Goal: Task Accomplishment & Management: Use online tool/utility

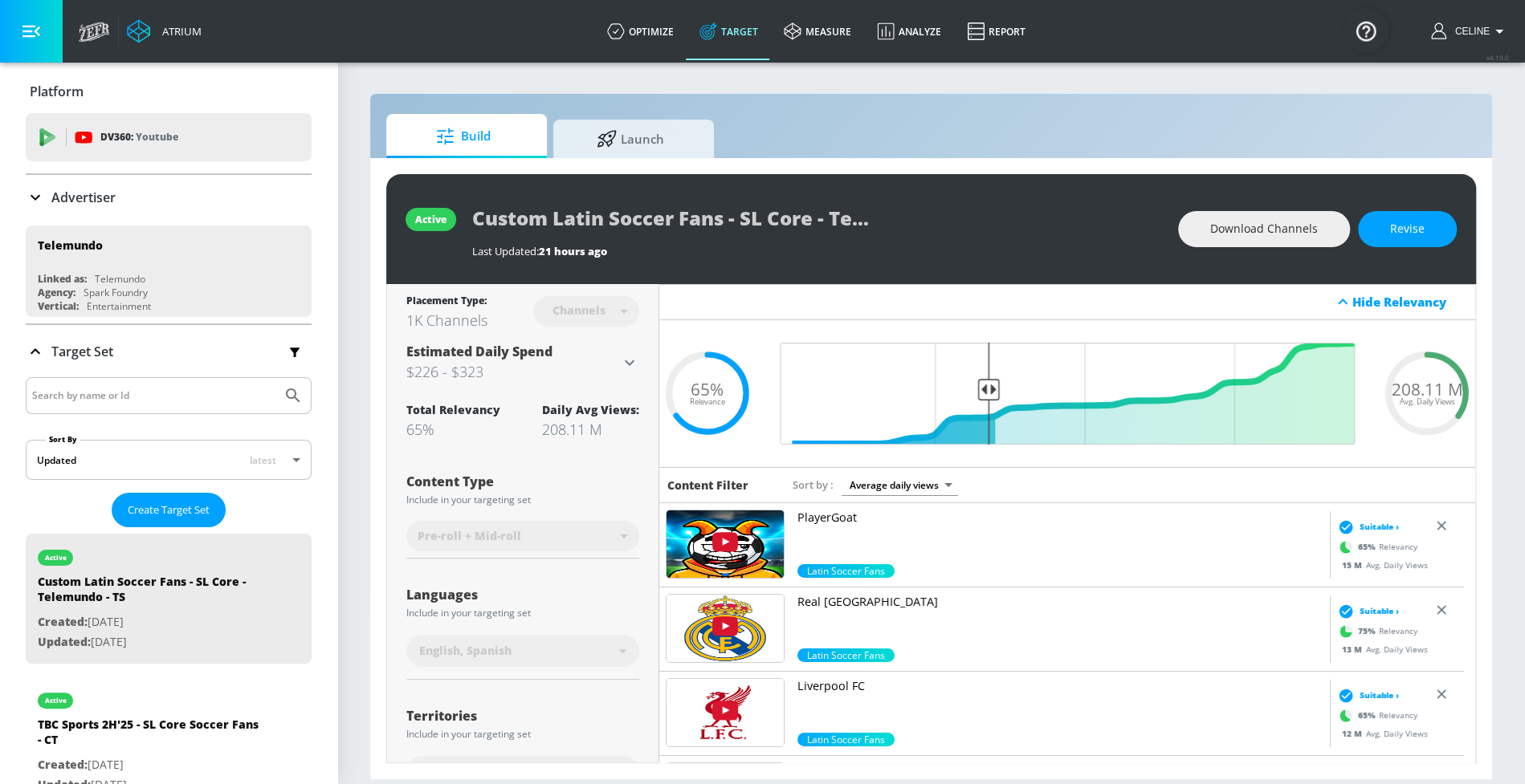
click at [70, 205] on p "Advertiser" at bounding box center [83, 197] width 65 height 18
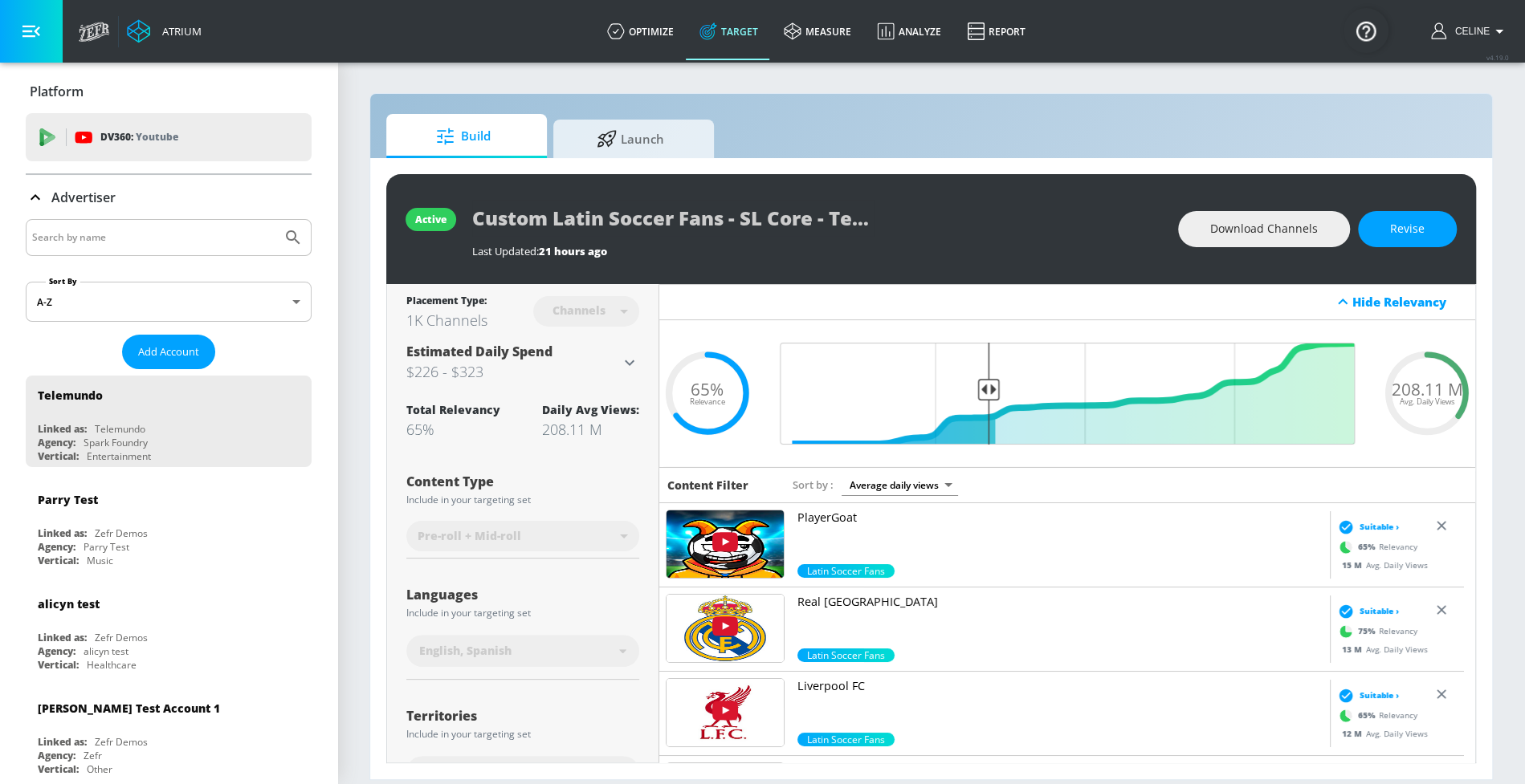
click at [96, 223] on div at bounding box center [168, 237] width 286 height 37
click at [114, 239] on input "Search by name" at bounding box center [154, 237] width 243 height 21
click at [276, 220] on button "Submit Search" at bounding box center [293, 238] width 36 height 36
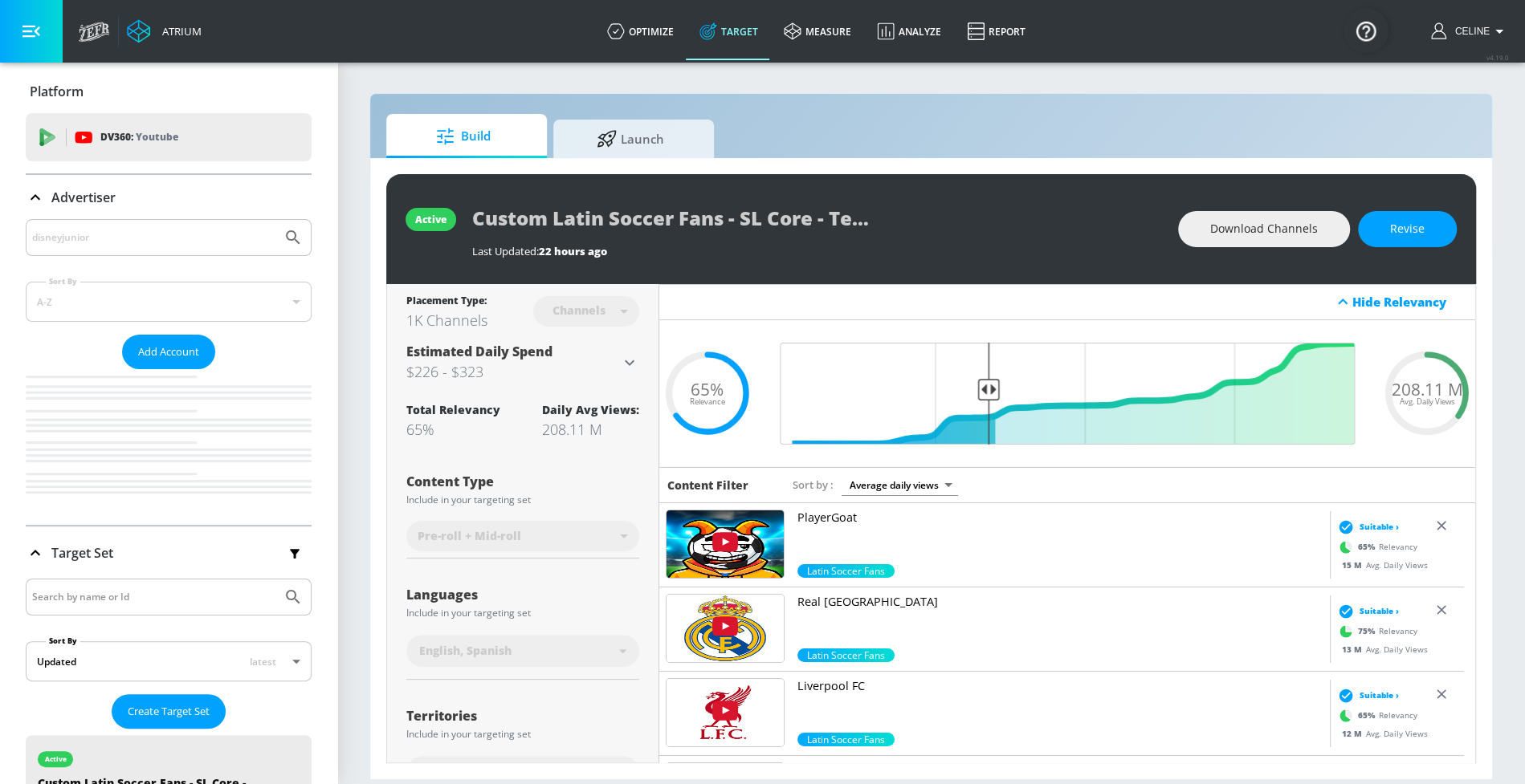
click at [66, 238] on input "disneyjunior" at bounding box center [154, 237] width 243 height 21
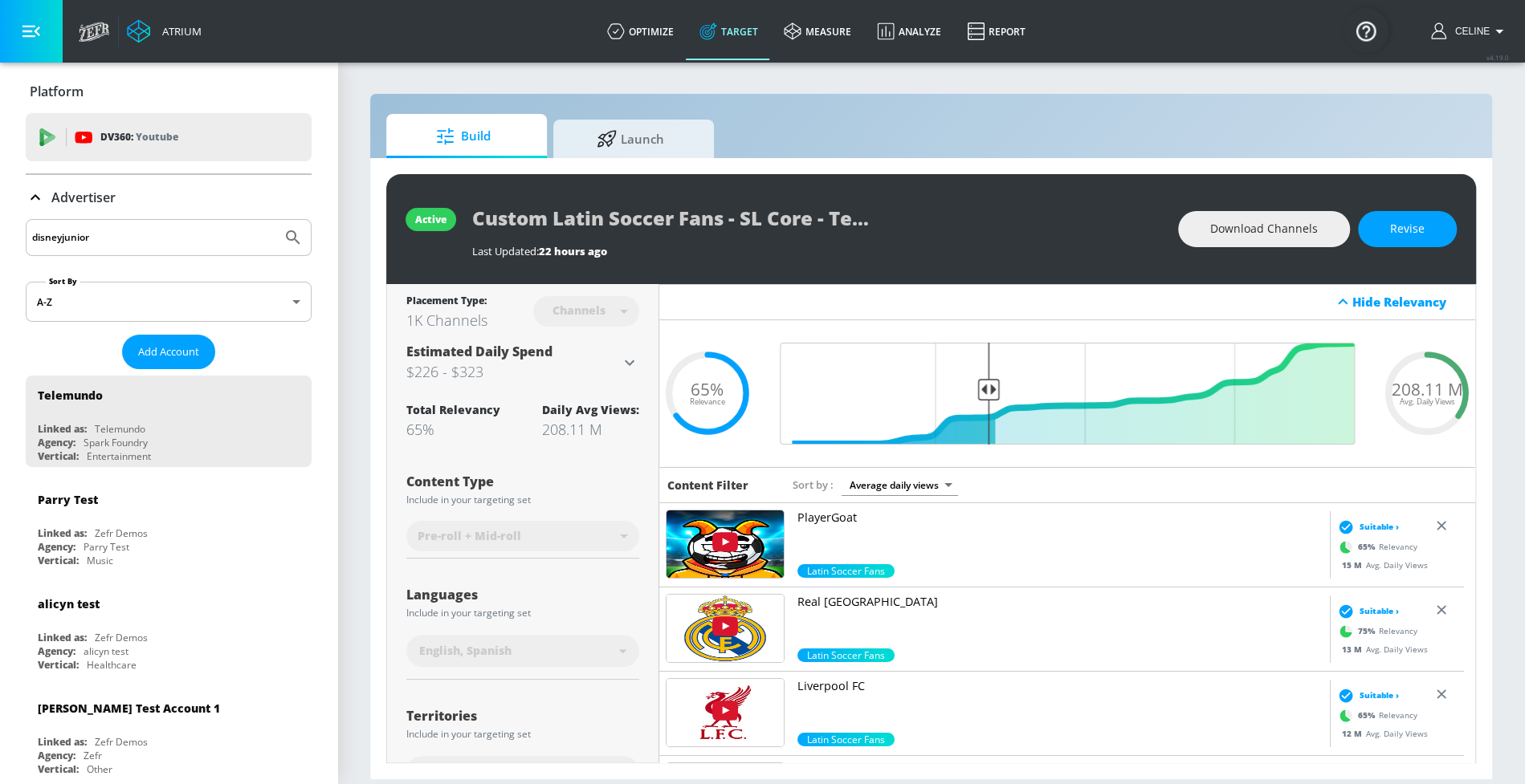
click at [62, 240] on input "disneyjunior" at bounding box center [154, 237] width 243 height 21
click at [276, 220] on button "Submit Search" at bounding box center [293, 238] width 36 height 36
click at [118, 236] on input "disney junior" at bounding box center [154, 237] width 243 height 21
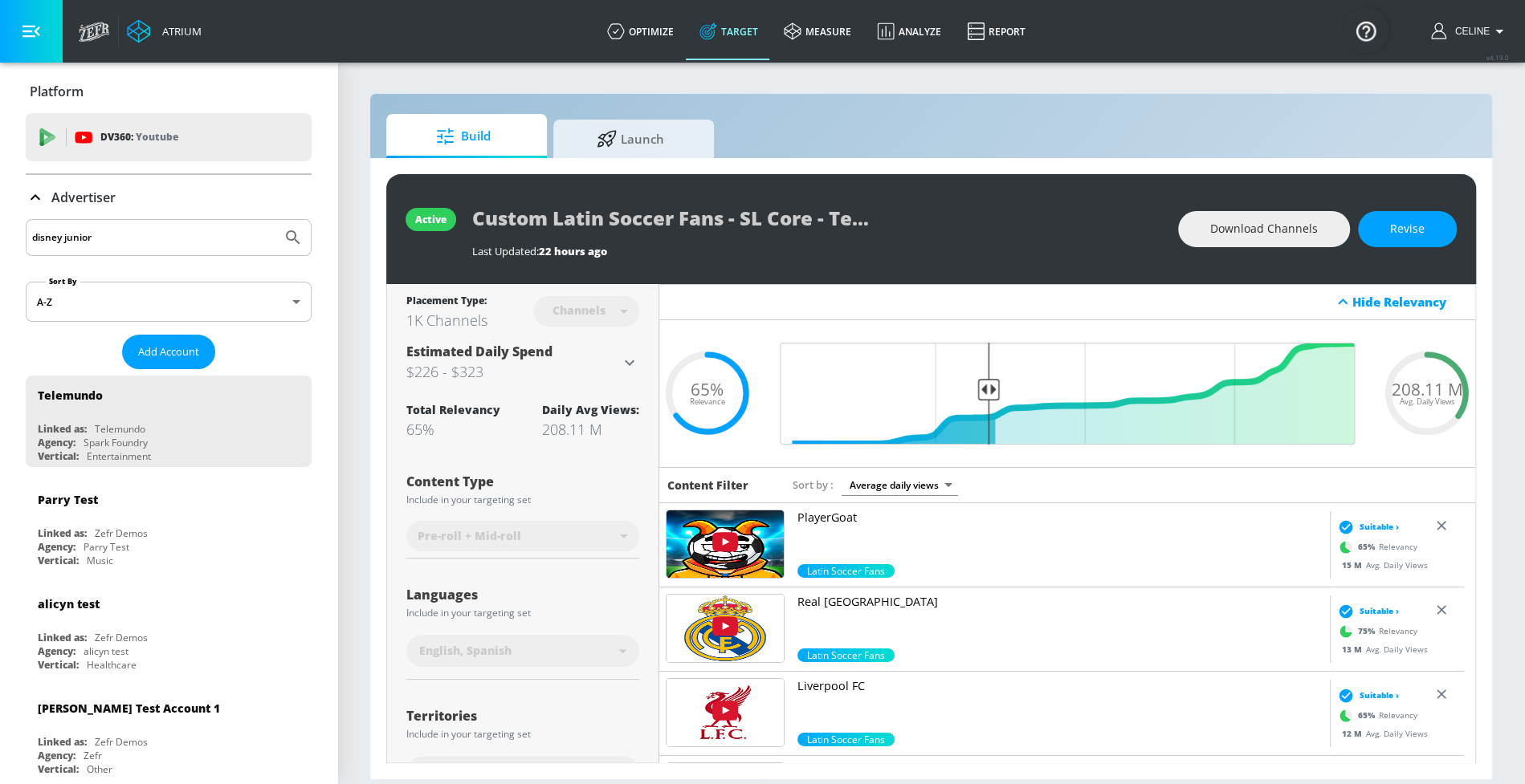
click at [118, 236] on input "disney junior" at bounding box center [154, 237] width 243 height 21
click at [121, 231] on input "disney junior" at bounding box center [154, 237] width 243 height 21
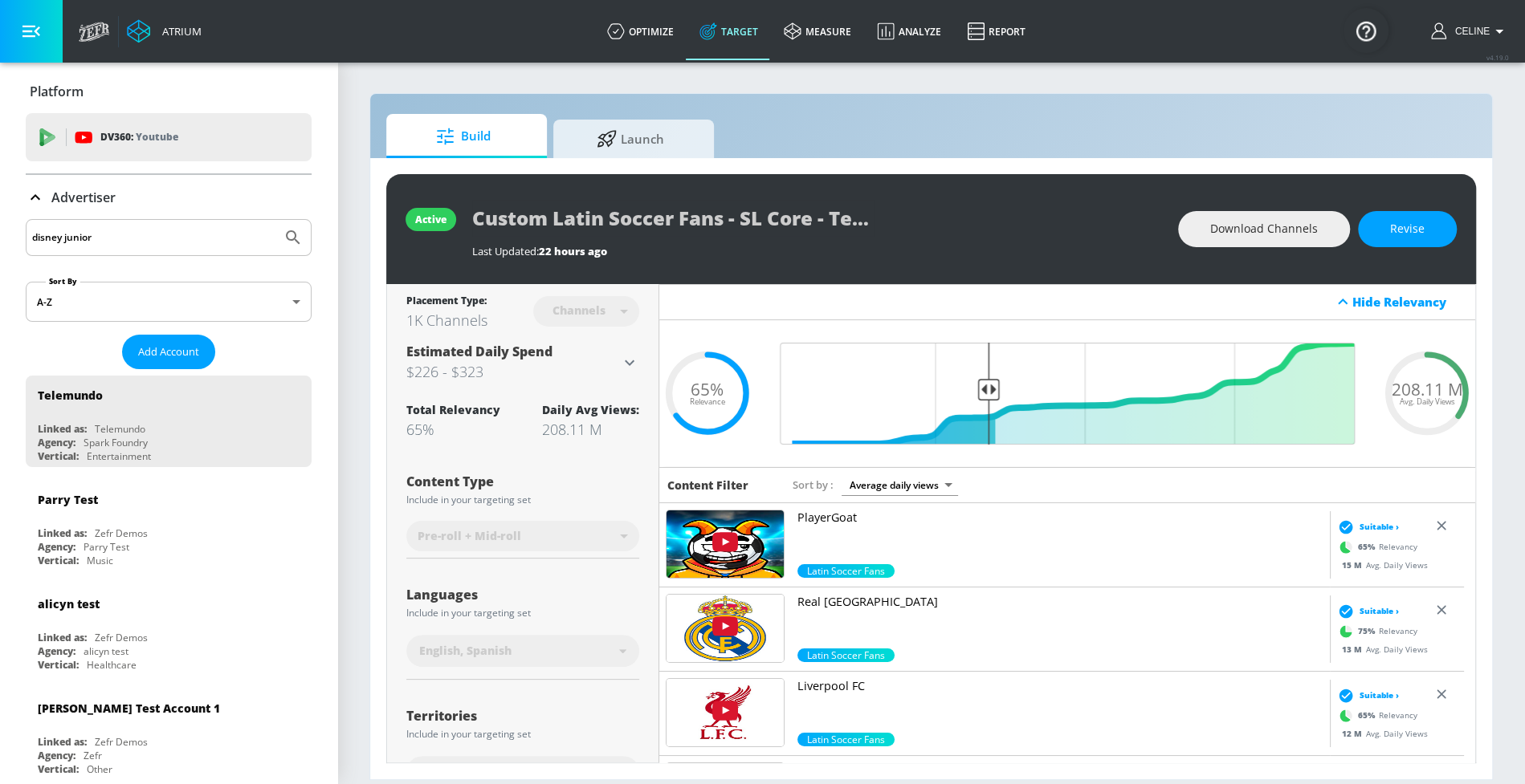
click at [121, 231] on input "disney junior" at bounding box center [154, 237] width 243 height 21
click at [111, 239] on input "disney junior" at bounding box center [154, 237] width 243 height 21
type input "disney jr"
click at [276, 220] on button "Submit Search" at bounding box center [293, 238] width 36 height 36
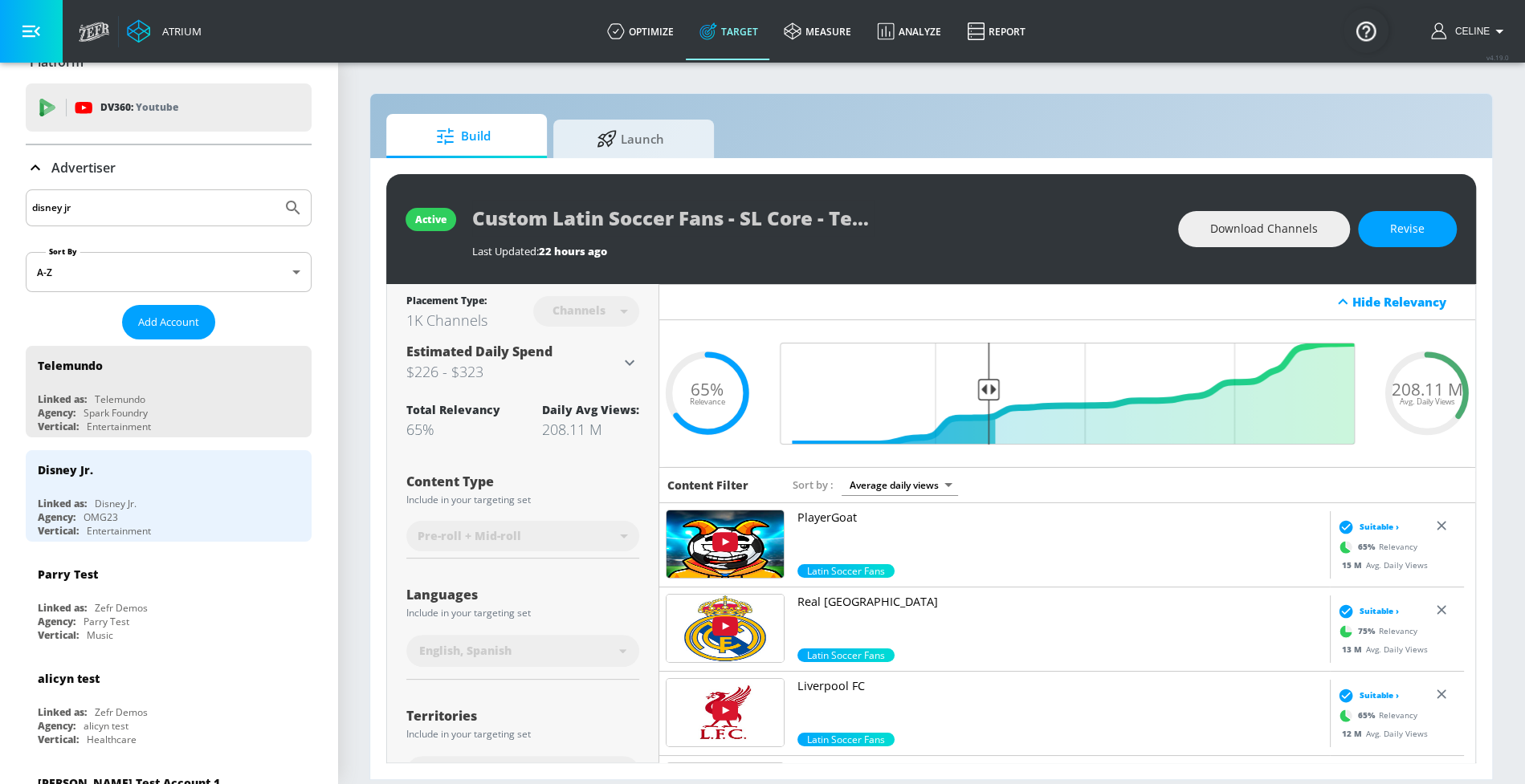
scroll to position [37, 0]
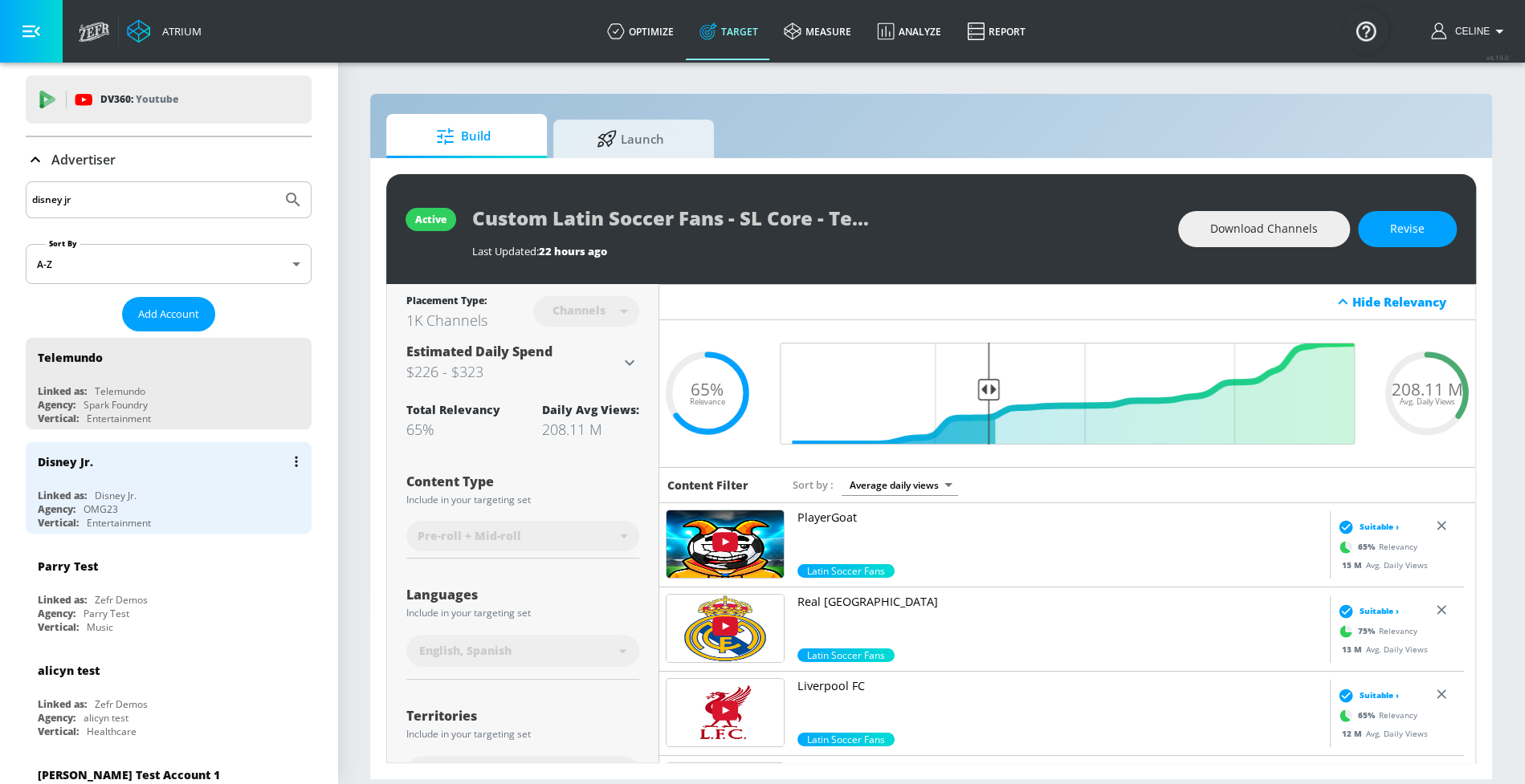
click at [143, 480] on div "Disney Jr. Linked as: Disney Jr. Agency: OMG23 Vertical: Entertainment" at bounding box center [168, 488] width 286 height 92
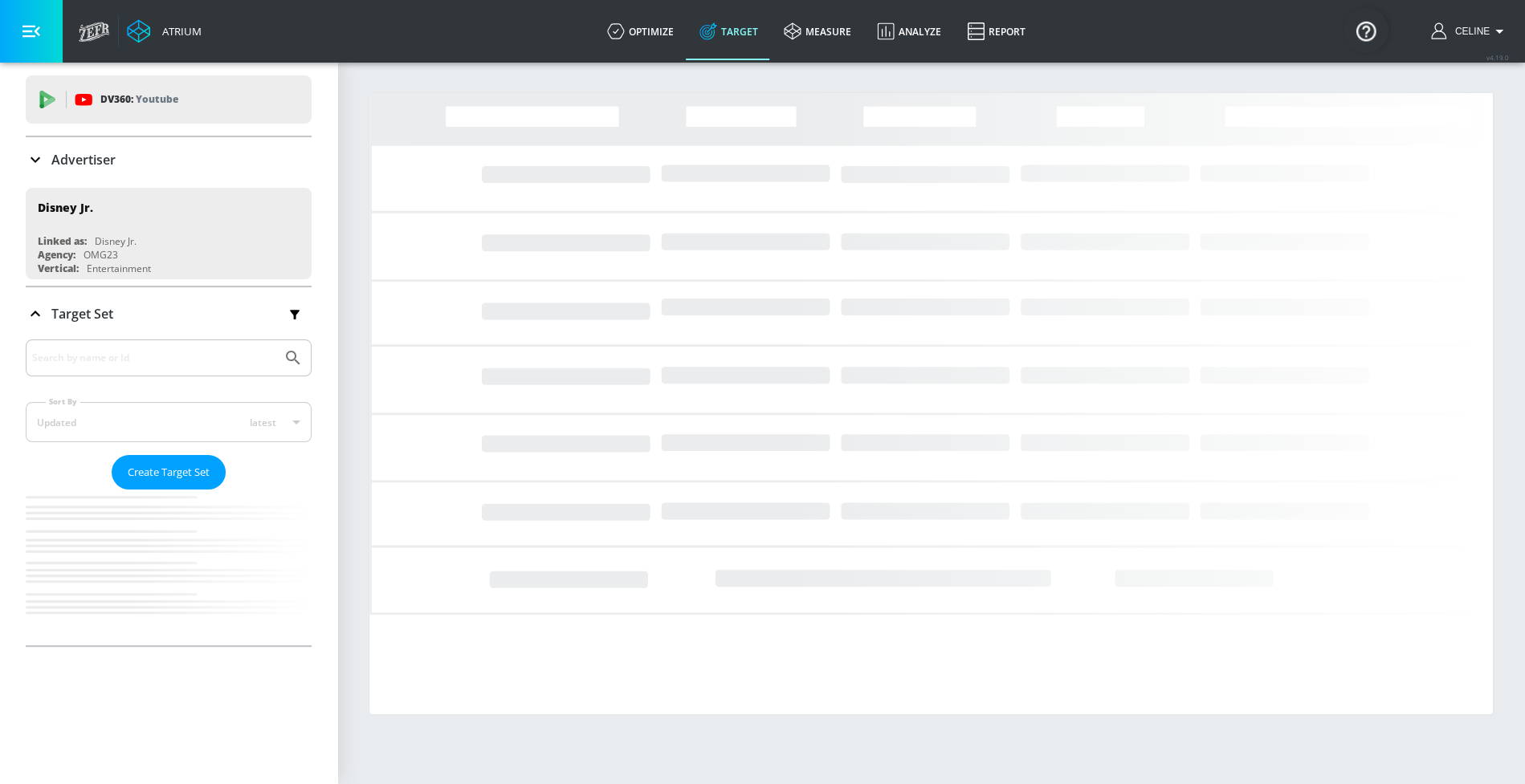
click at [79, 156] on p "Advertiser" at bounding box center [83, 159] width 65 height 18
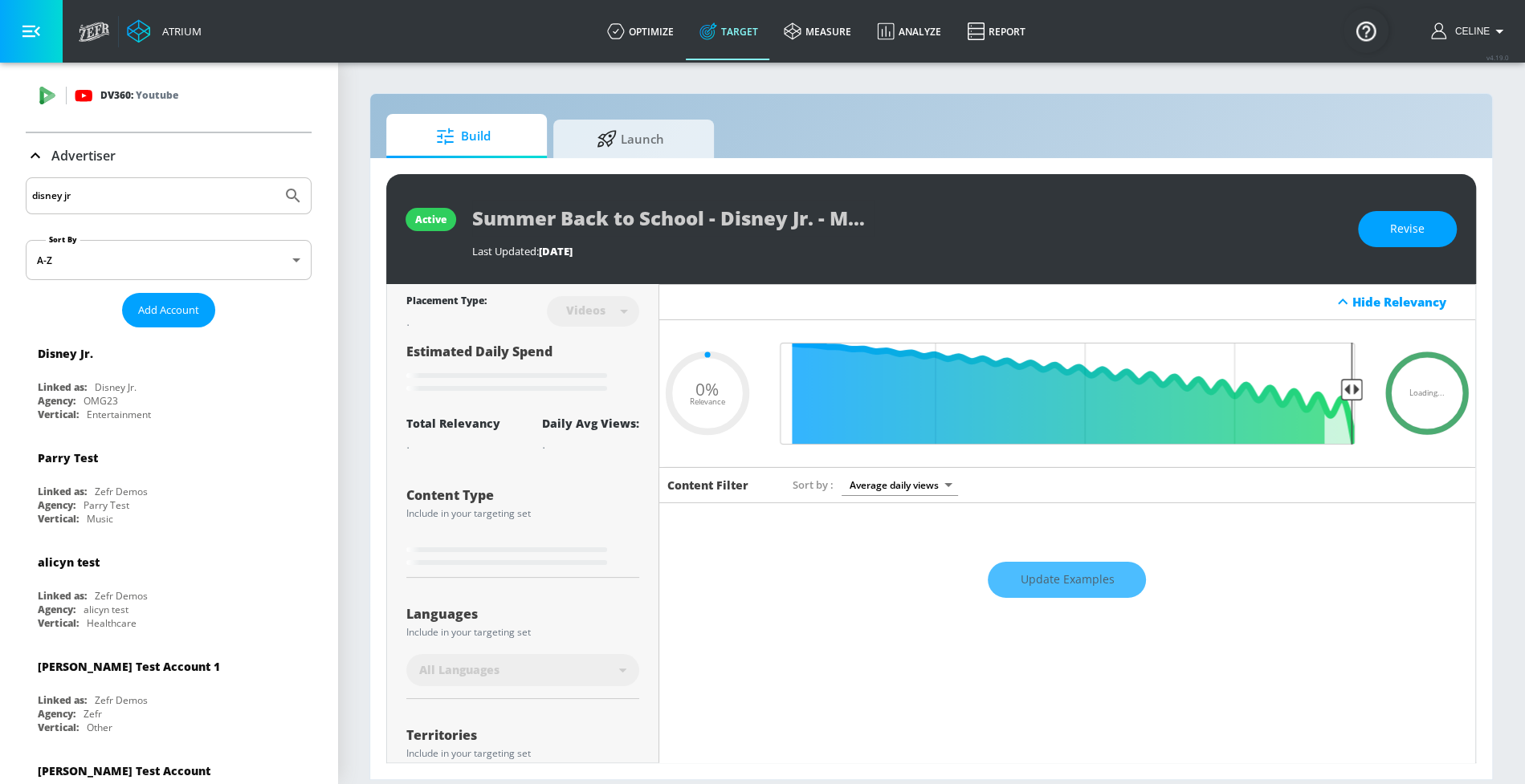
scroll to position [47, 0]
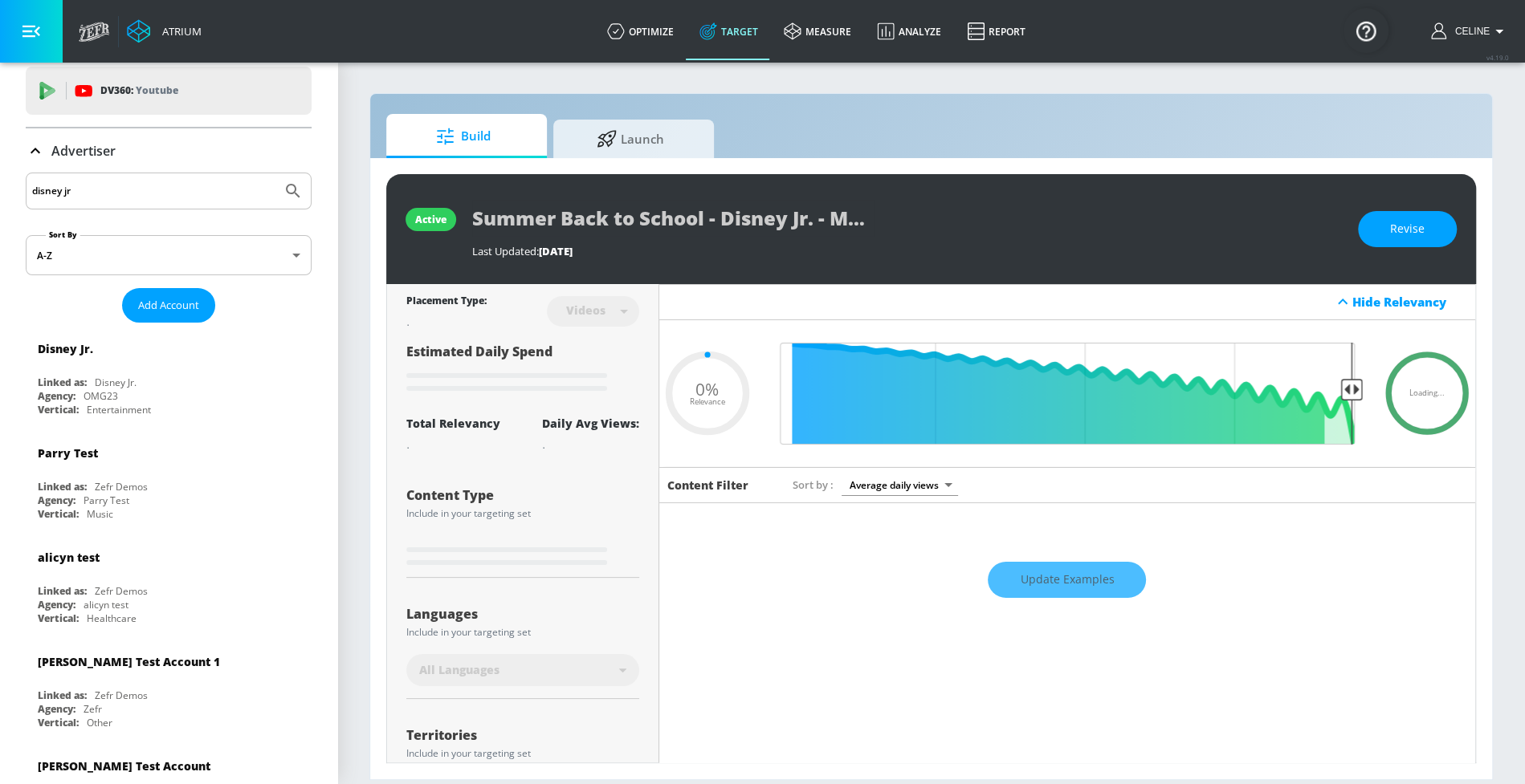
drag, startPoint x: 82, startPoint y: 151, endPoint x: 86, endPoint y: 159, distance: 8.9
click at [81, 151] on p "Advertiser" at bounding box center [83, 151] width 65 height 18
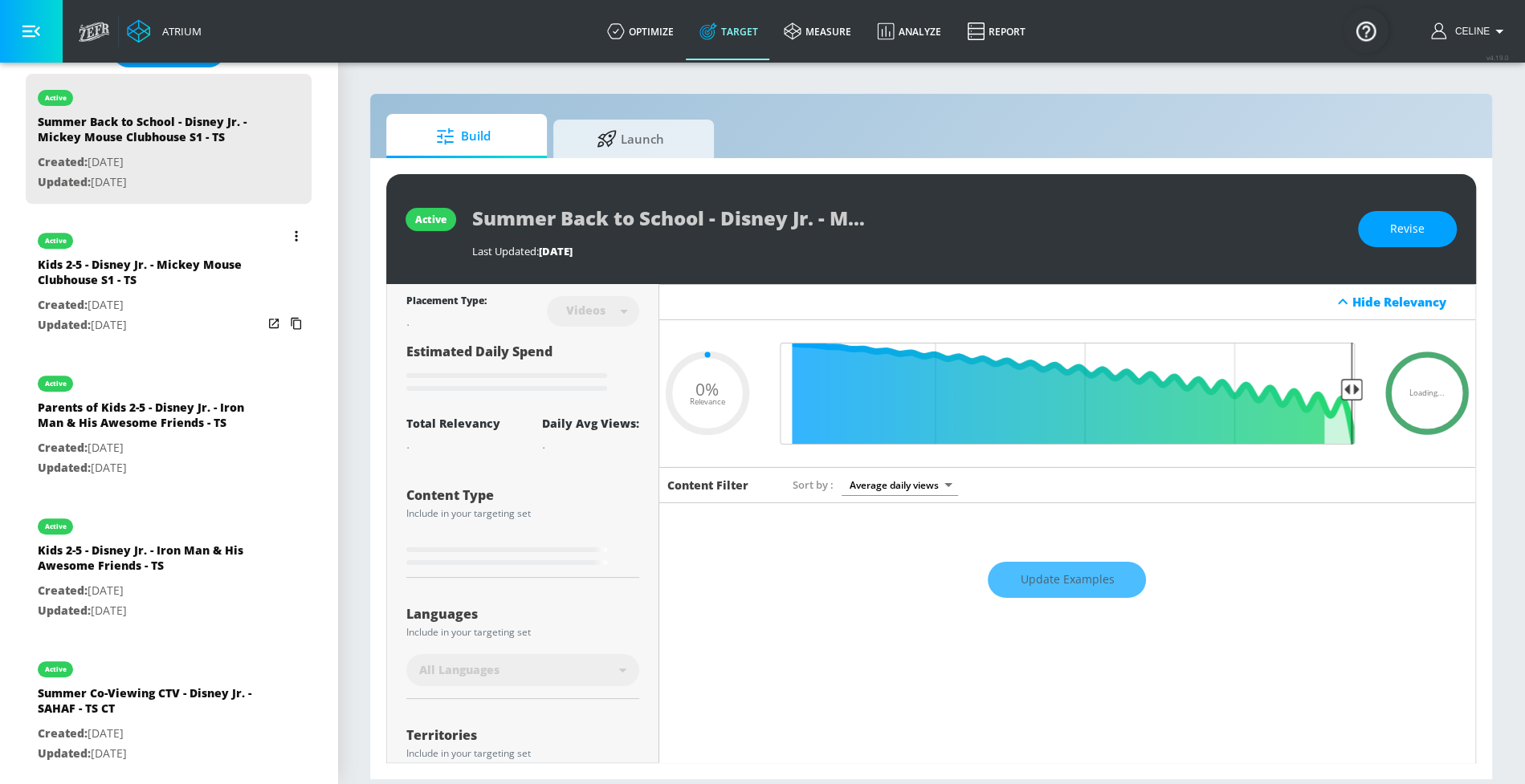
scroll to position [459, 0]
type input "0.75"
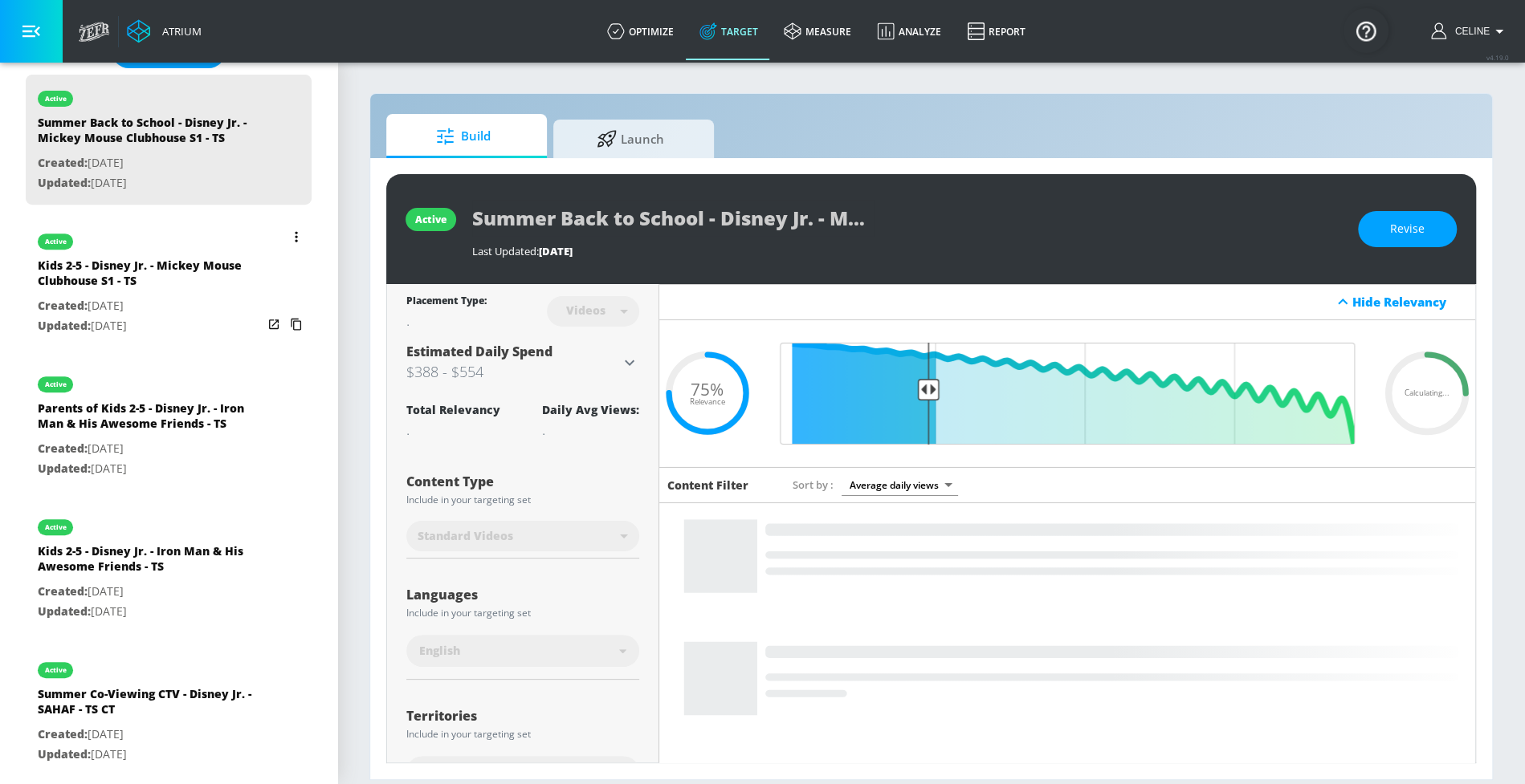
click at [160, 283] on div "Kids 2-5 - Disney Jr. - Mickey Mouse Clubhouse S1 - TS" at bounding box center [150, 276] width 225 height 38
type input "Kids 2-5 - Disney Jr. - Mickey Mouse Clubhouse S1 - TS"
type input "0.05"
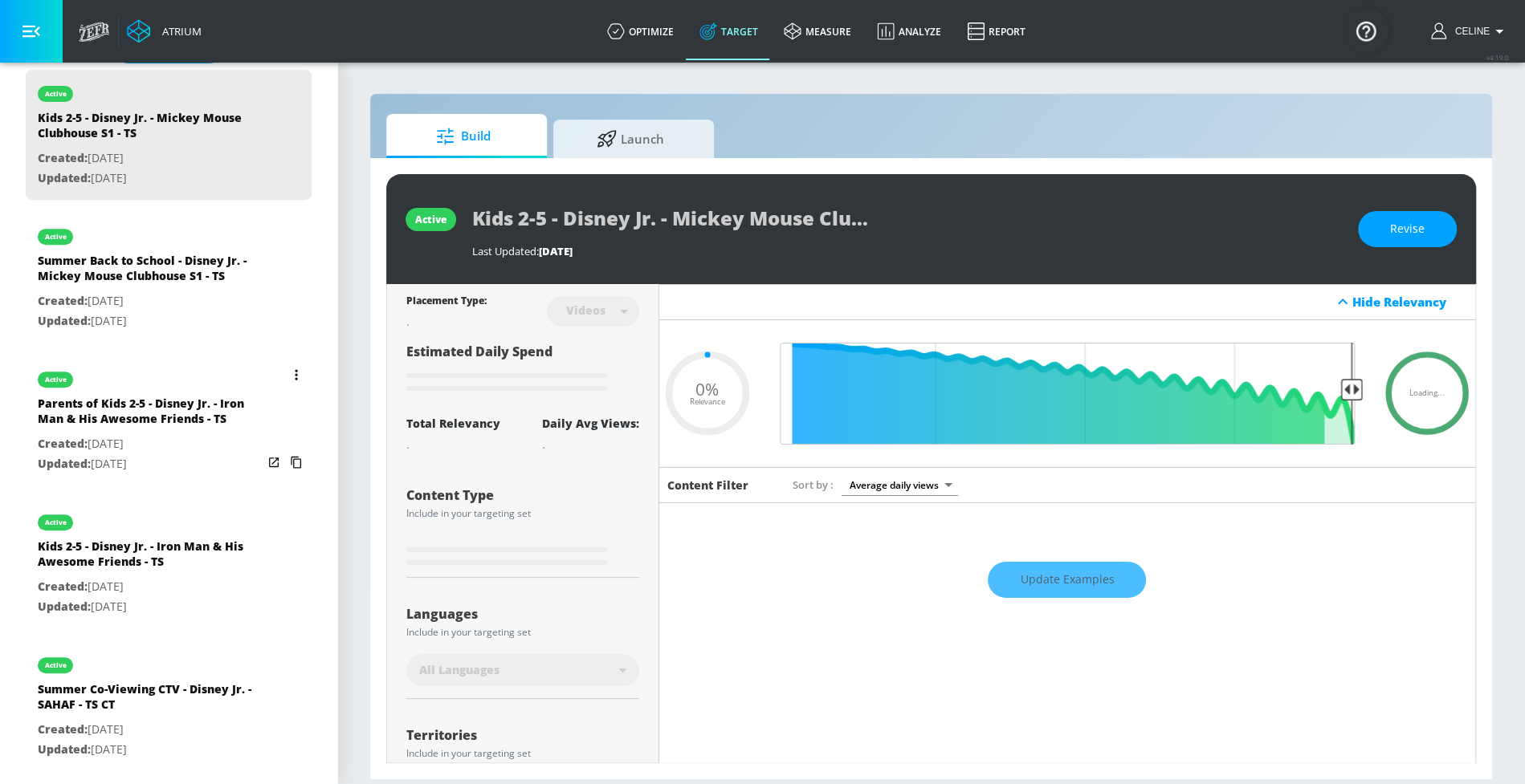
scroll to position [423, 0]
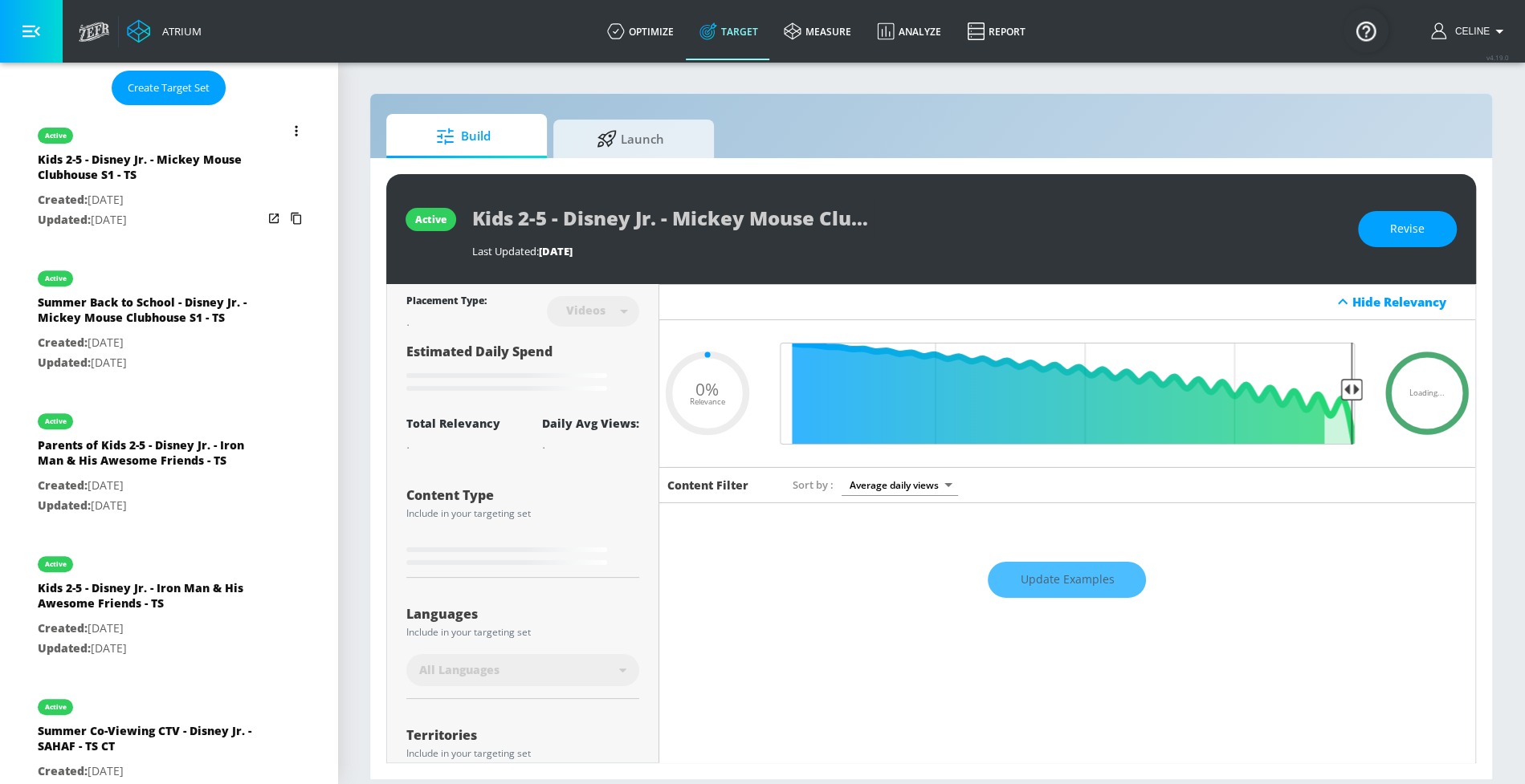
click at [170, 457] on div "Parents of Kids 2-5 - Disney Jr. - Iron Man & His Awesome Friends - TS" at bounding box center [150, 457] width 225 height 38
type input "Parents of Kids 2-5 - Disney Jr. - Iron Man & His Awesome Friends - TS"
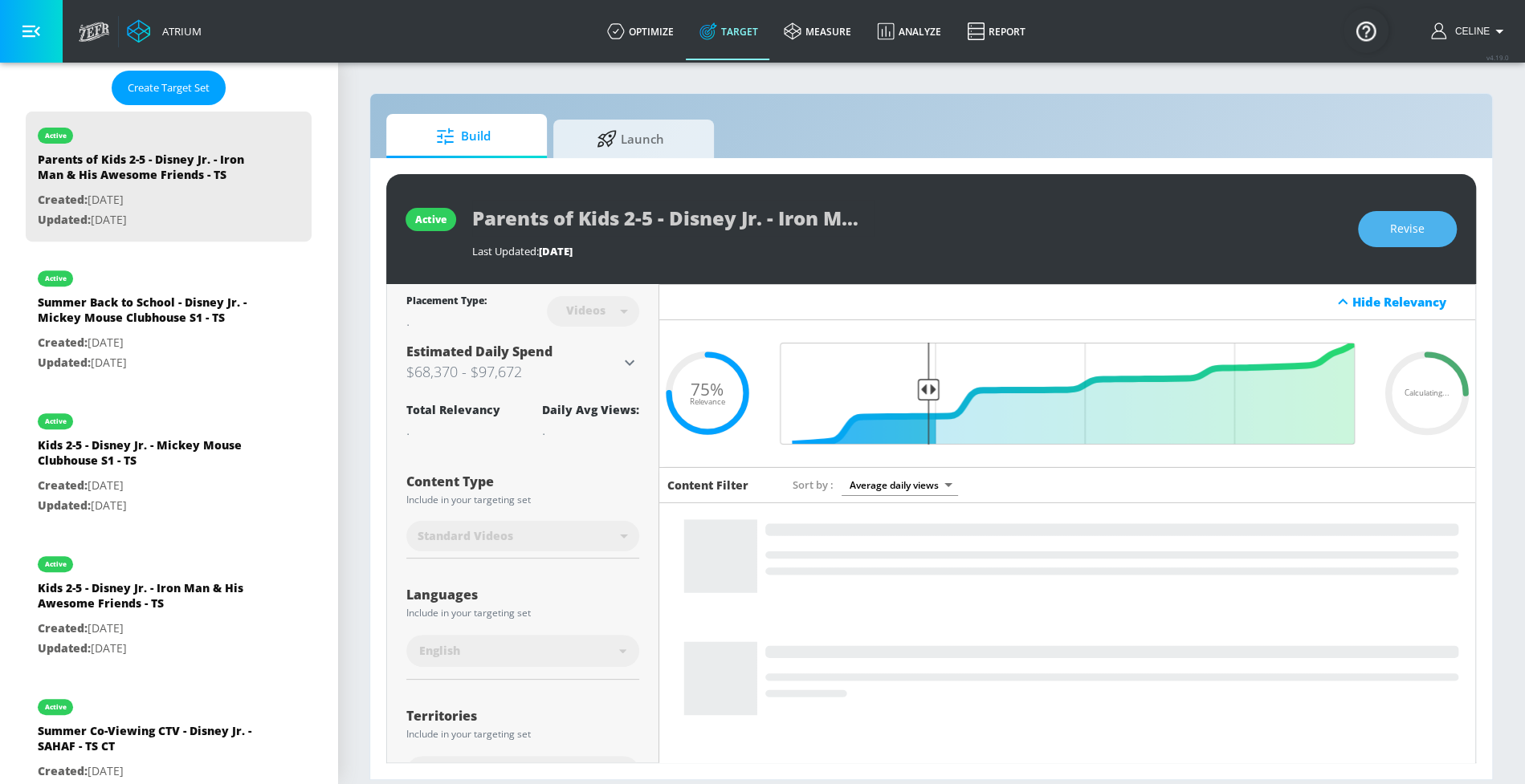
click at [1393, 234] on span "Revise" at bounding box center [1407, 230] width 35 height 20
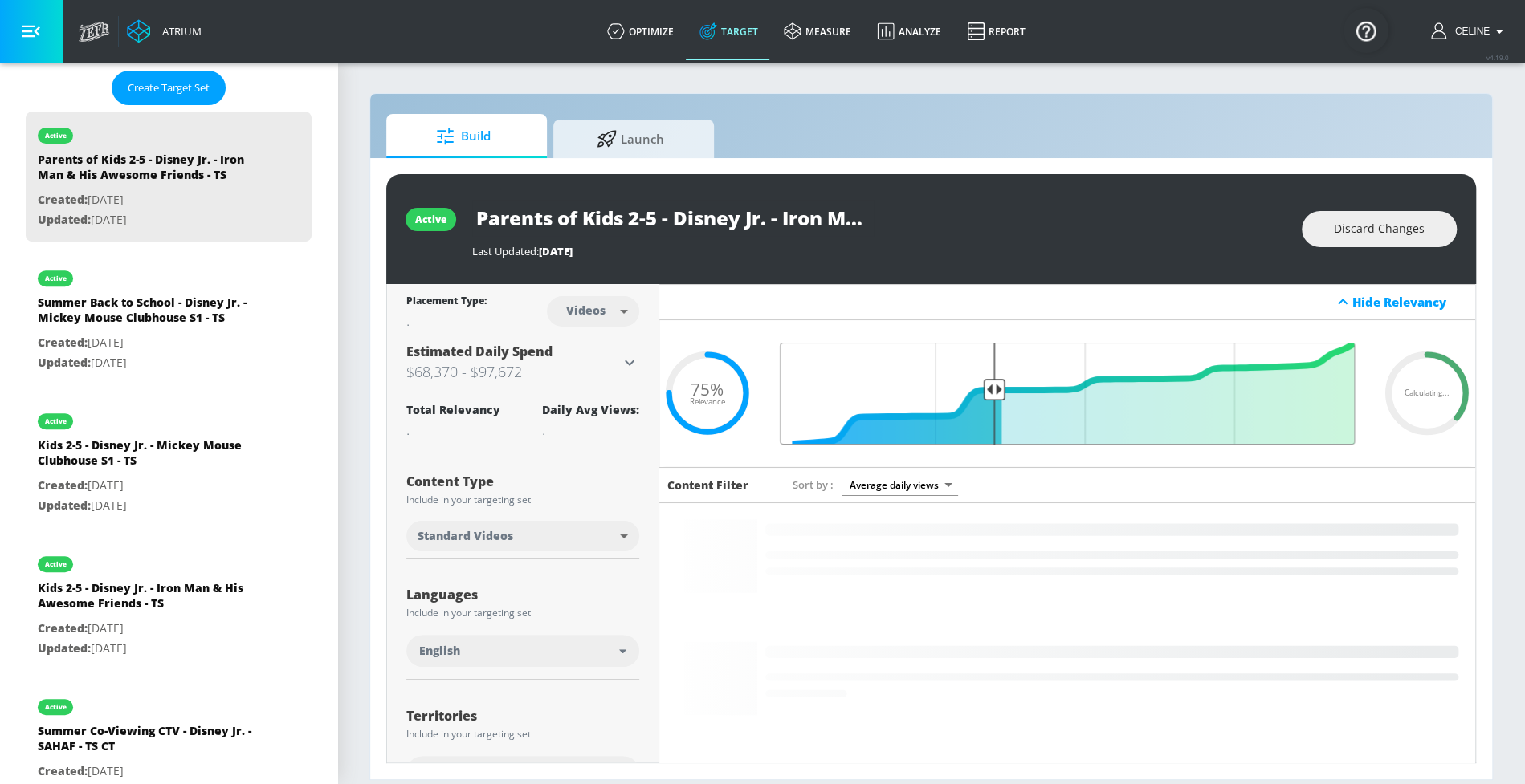
drag, startPoint x: 925, startPoint y: 393, endPoint x: 987, endPoint y: 398, distance: 62.2
type input "0.64"
click at [987, 398] on input "Final Threshold" at bounding box center [1067, 394] width 591 height 102
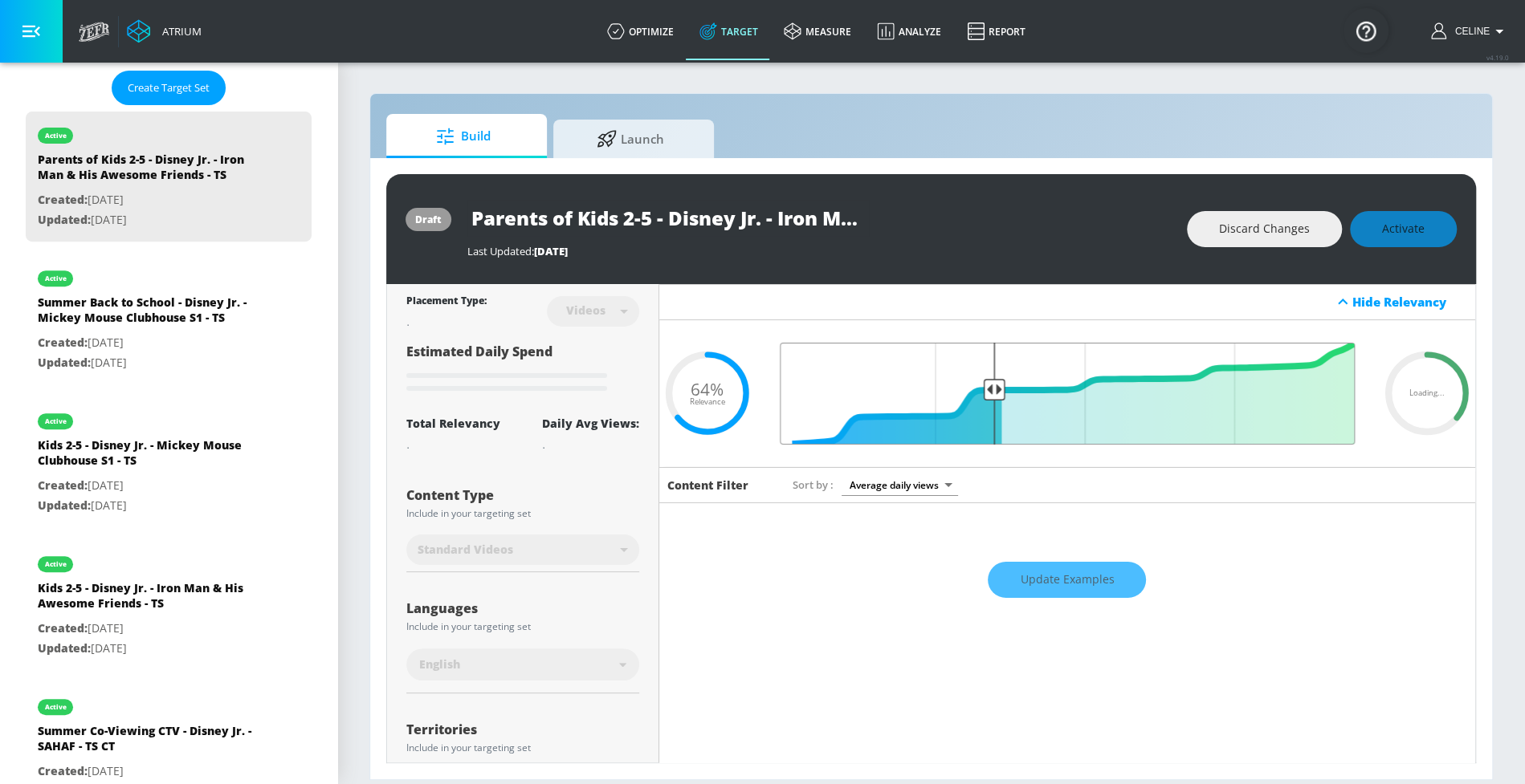
click at [984, 398] on input "Final Threshold" at bounding box center [1067, 394] width 591 height 102
click at [1412, 203] on div "draft Parents of Kids 2-5 - Disney Jr. - Iron Man & His Awesome Friends - TS La…" at bounding box center [930, 229] width 1090 height 110
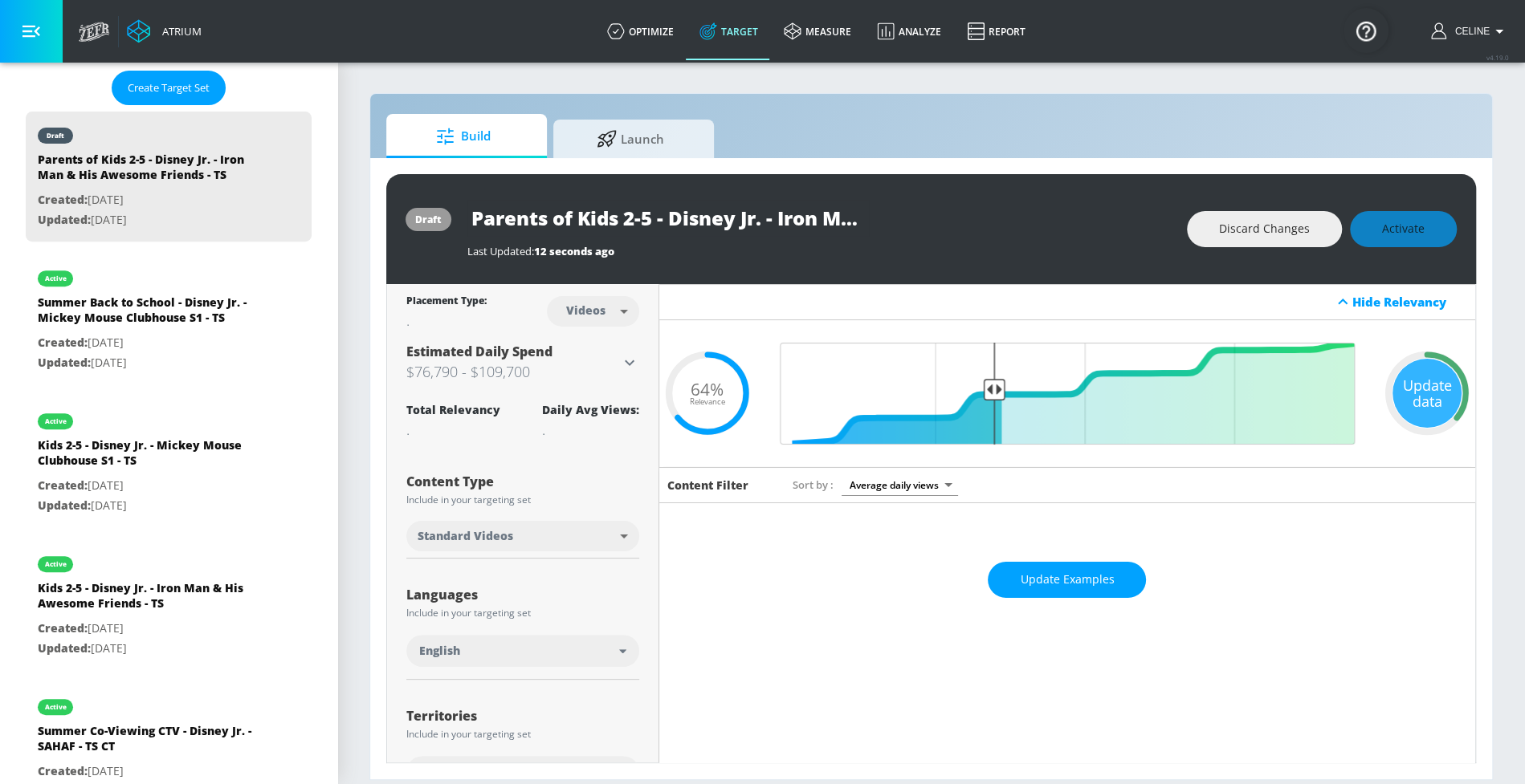
click at [1444, 192] on div "draft Parents of Kids 2-5 - Disney Jr. - Iron Man & His Awesome Friends - TS La…" at bounding box center [930, 229] width 1090 height 110
click at [1440, 208] on div "draft Parents of Kids 2-5 - Disney Jr. - Iron Man & His Awesome Friends - TS La…" at bounding box center [930, 229] width 1090 height 110
click at [1426, 236] on div "Discard Changes Activate" at bounding box center [1321, 229] width 270 height 36
click at [1425, 236] on div "Discard Changes Activate" at bounding box center [1321, 229] width 270 height 36
click at [1425, 235] on button "Activate" at bounding box center [1403, 229] width 107 height 36
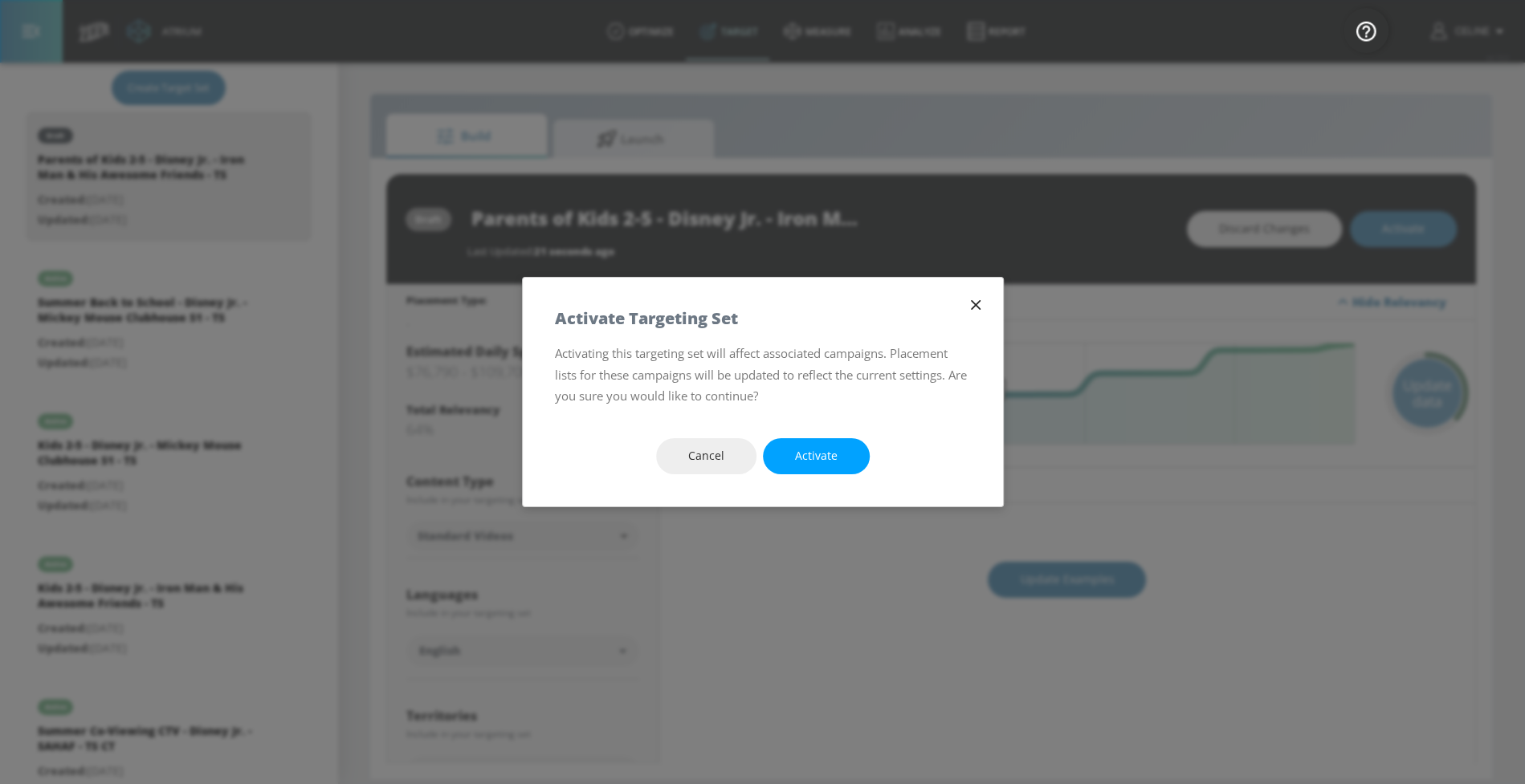
click at [824, 446] on span "Activate" at bounding box center [817, 457] width 43 height 20
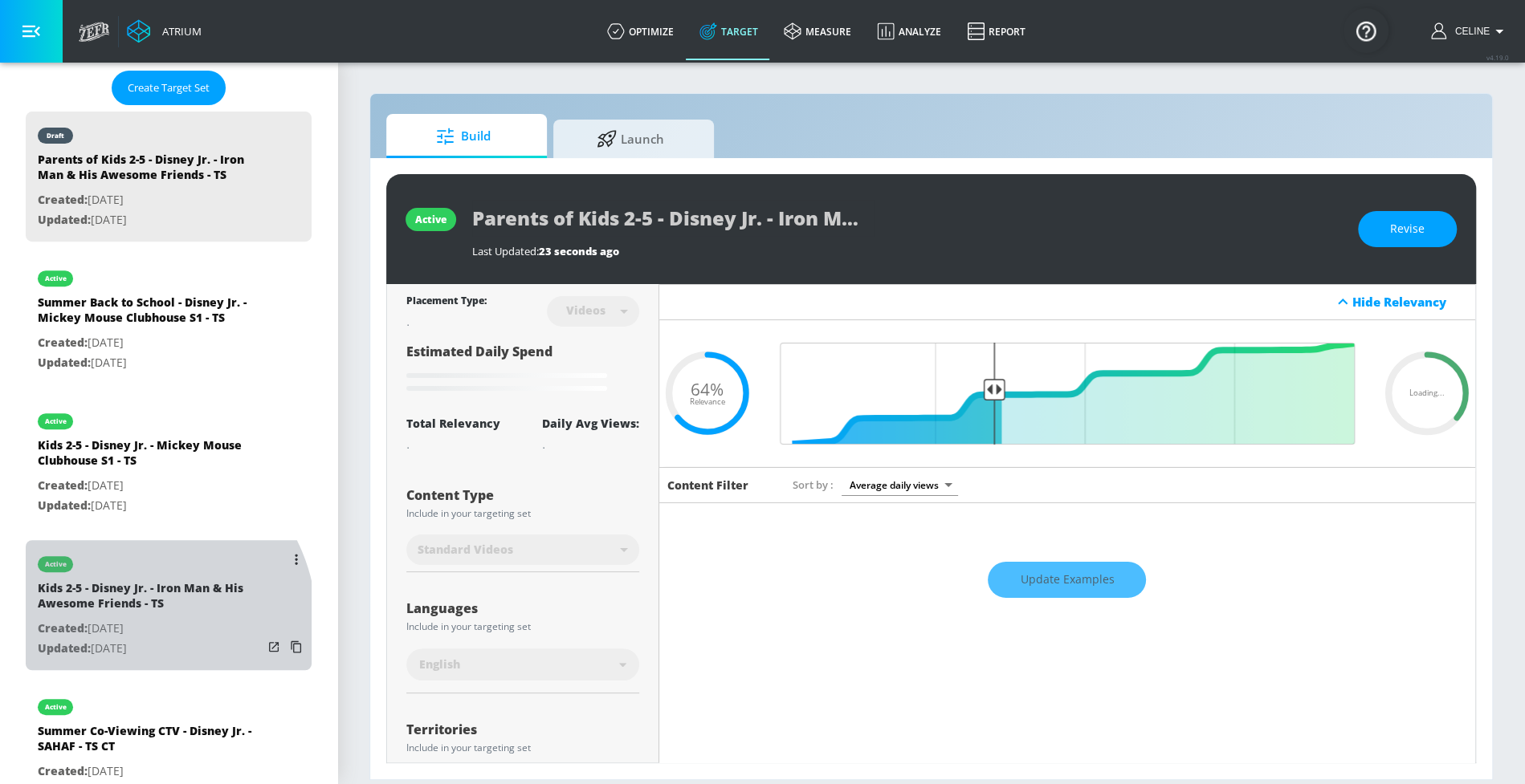
click at [119, 622] on p "Created: [DATE]" at bounding box center [150, 629] width 225 height 20
type input "Kids 2-5 - Disney Jr. - Iron Man & His Awesome Friends - TS"
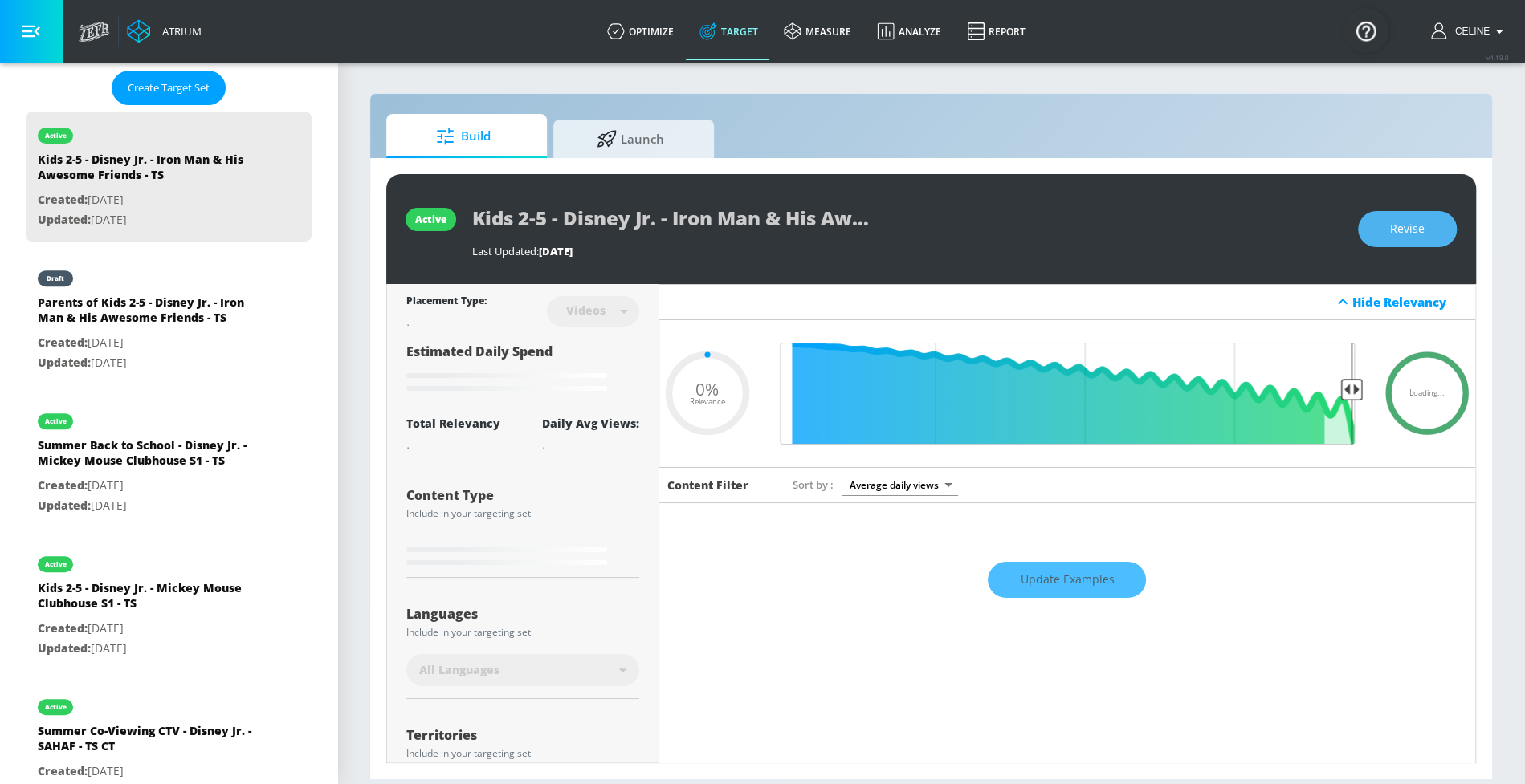
click at [1392, 216] on button "Revise" at bounding box center [1408, 229] width 99 height 36
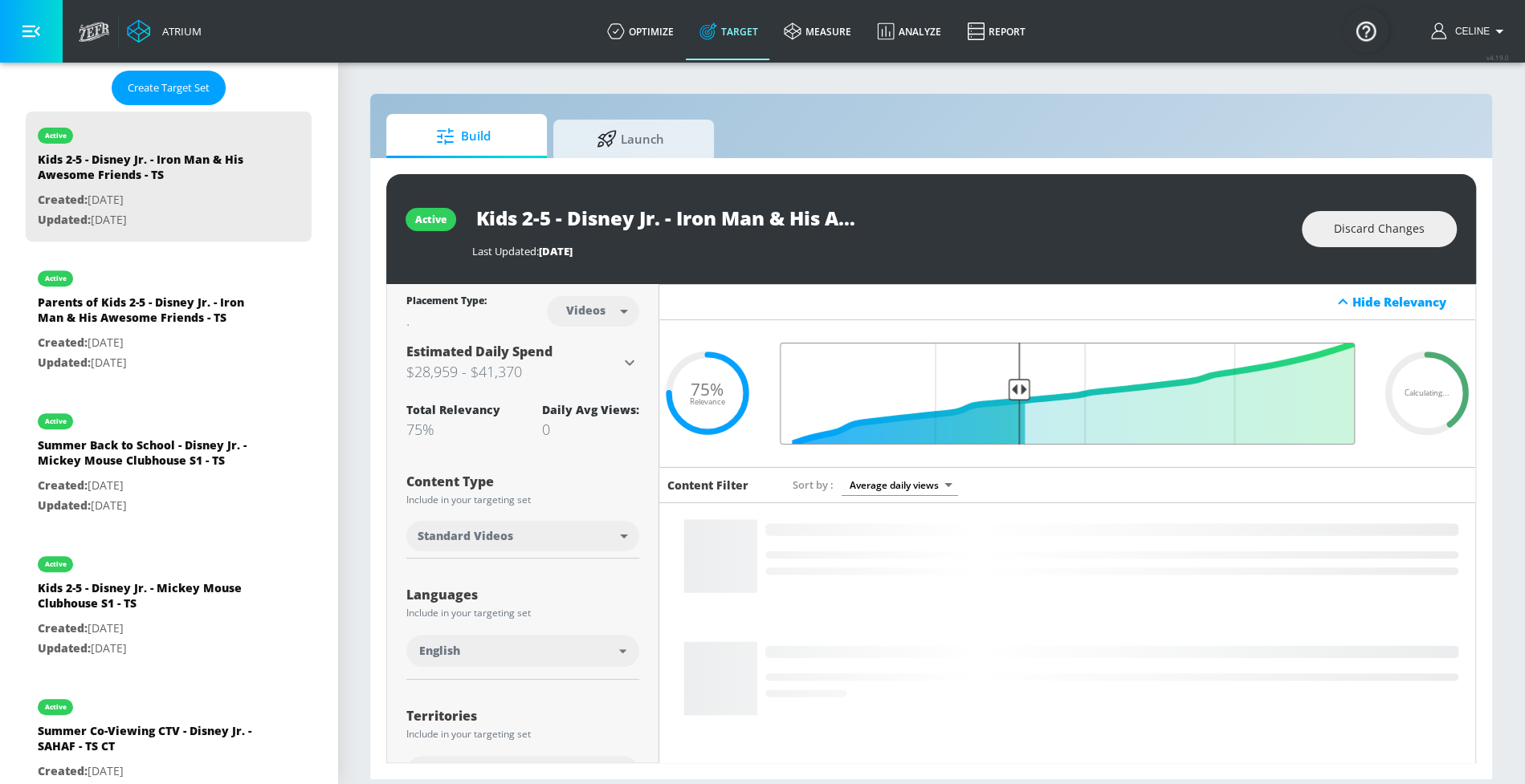
drag, startPoint x: 921, startPoint y: 380, endPoint x: 1010, endPoint y: 384, distance: 89.1
type input "0.6"
click at [1010, 384] on input "Final Threshold" at bounding box center [1067, 394] width 591 height 102
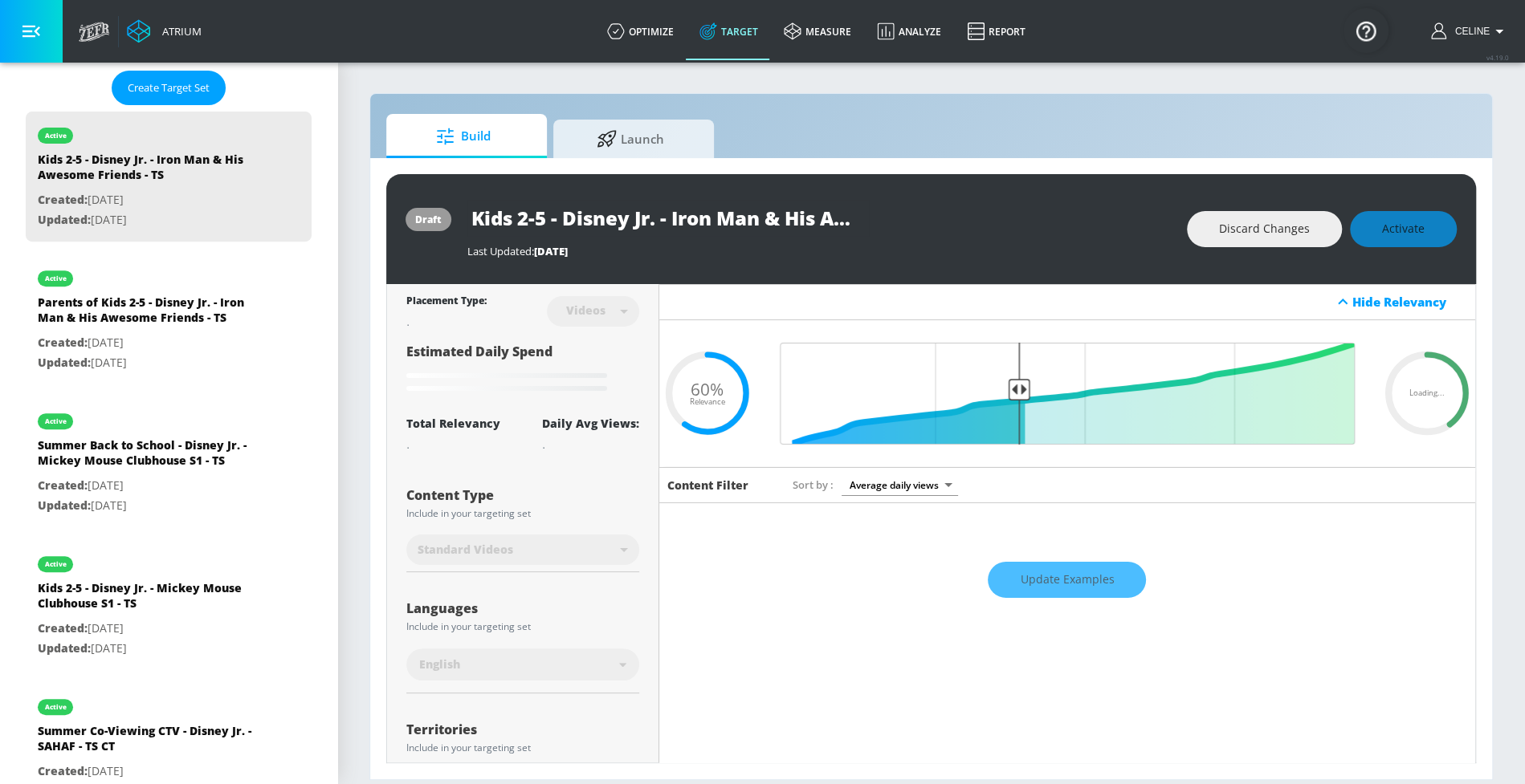
click at [1389, 218] on div "Discard Changes Activate" at bounding box center [1321, 229] width 270 height 36
click at [1389, 222] on div "Discard Changes Activate" at bounding box center [1321, 229] width 270 height 36
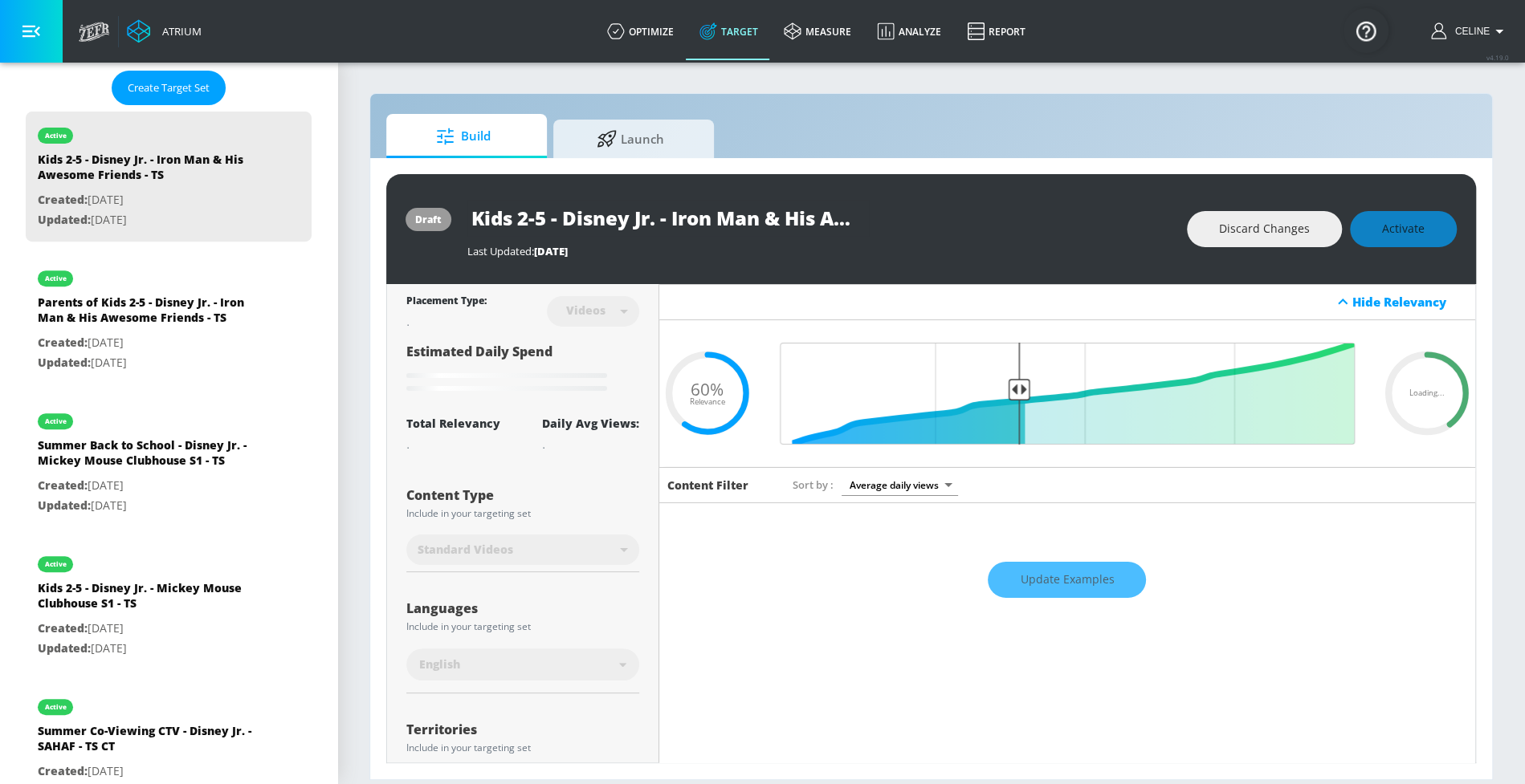
click at [1391, 226] on div "Discard Changes Activate" at bounding box center [1321, 229] width 270 height 36
click at [1393, 226] on div "Discard Changes Activate" at bounding box center [1321, 229] width 270 height 36
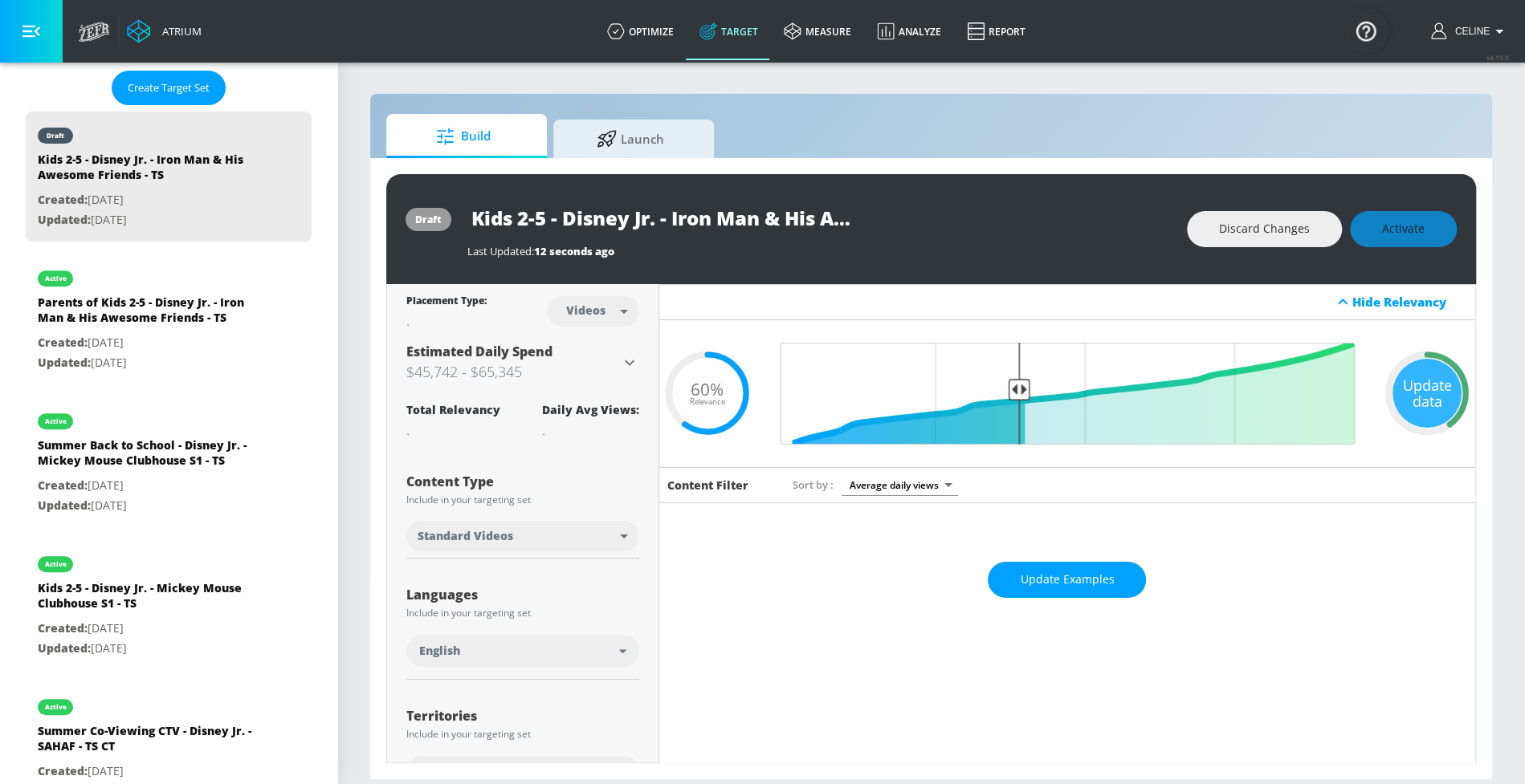
click at [1397, 235] on div "Discard Changes Activate" at bounding box center [1321, 229] width 270 height 36
click at [1399, 233] on div "Discard Changes Activate" at bounding box center [1321, 229] width 270 height 36
click at [1399, 230] on div "Discard Changes Activate" at bounding box center [1321, 229] width 270 height 36
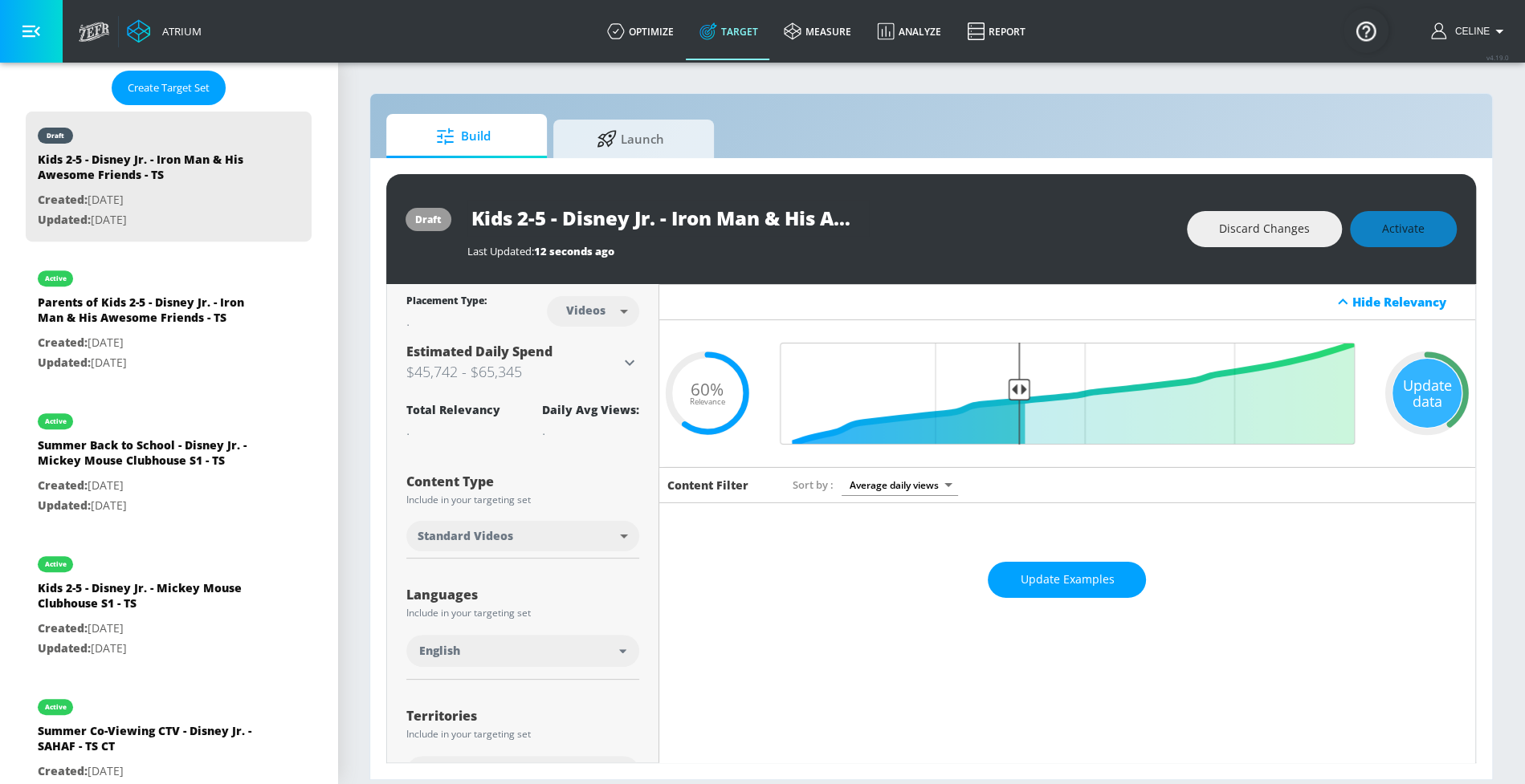
click at [1399, 229] on div "Discard Changes Activate" at bounding box center [1321, 229] width 270 height 36
click at [1397, 229] on span "Activate" at bounding box center [1403, 230] width 43 height 20
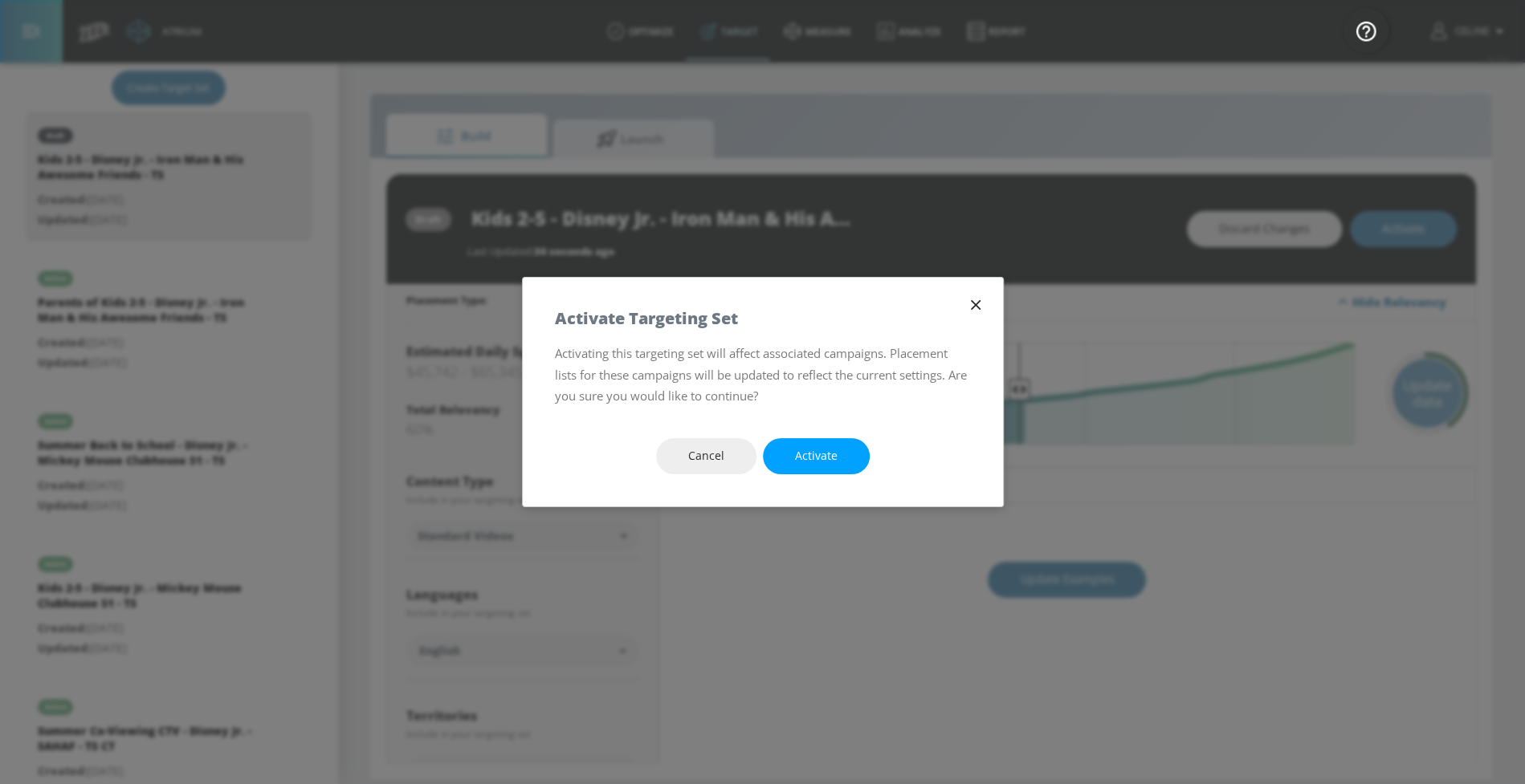
click at [820, 464] on span "Activate" at bounding box center [817, 457] width 43 height 20
